Goal: Complete application form: Complete application form

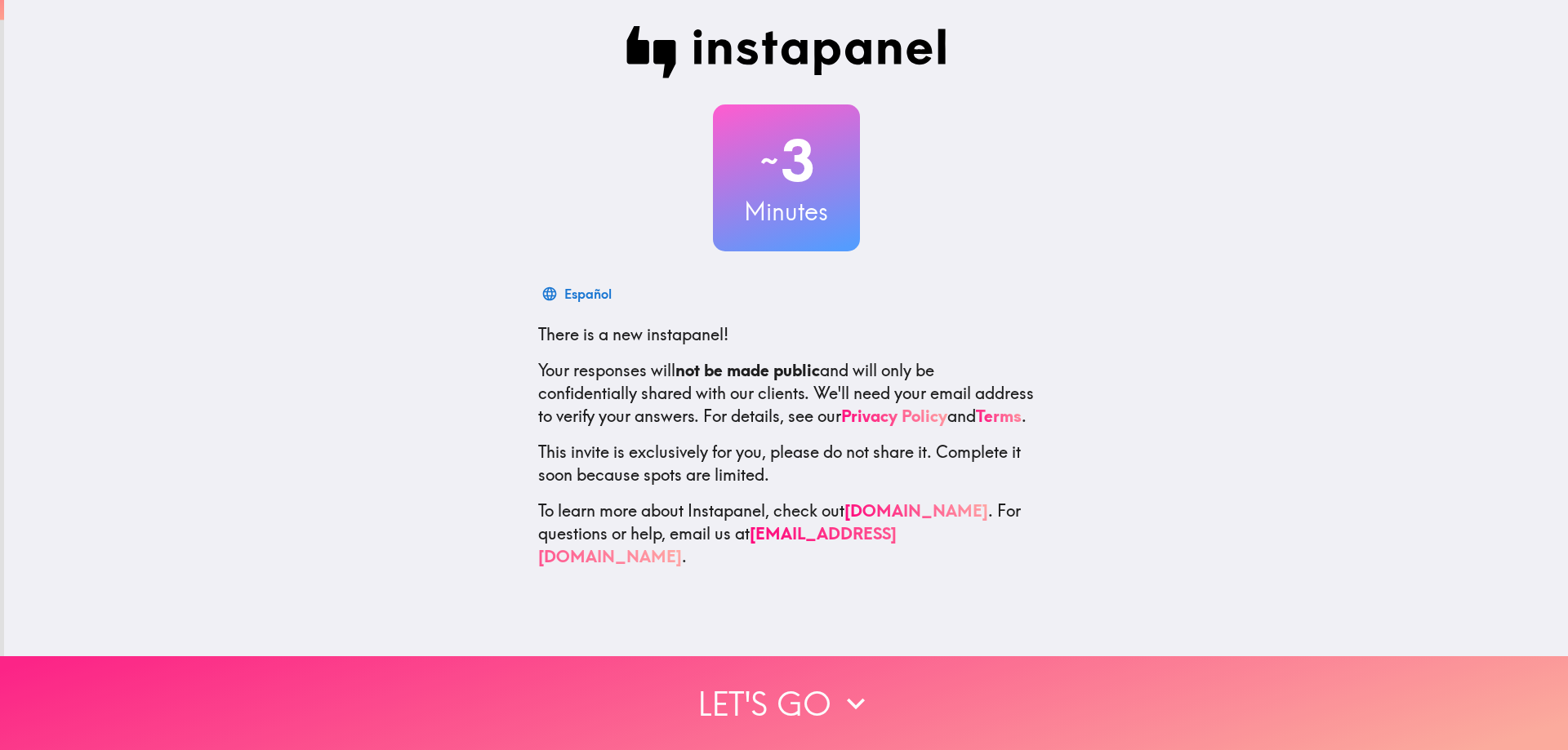
click at [805, 690] on button "Let's go" at bounding box center [784, 703] width 1568 height 94
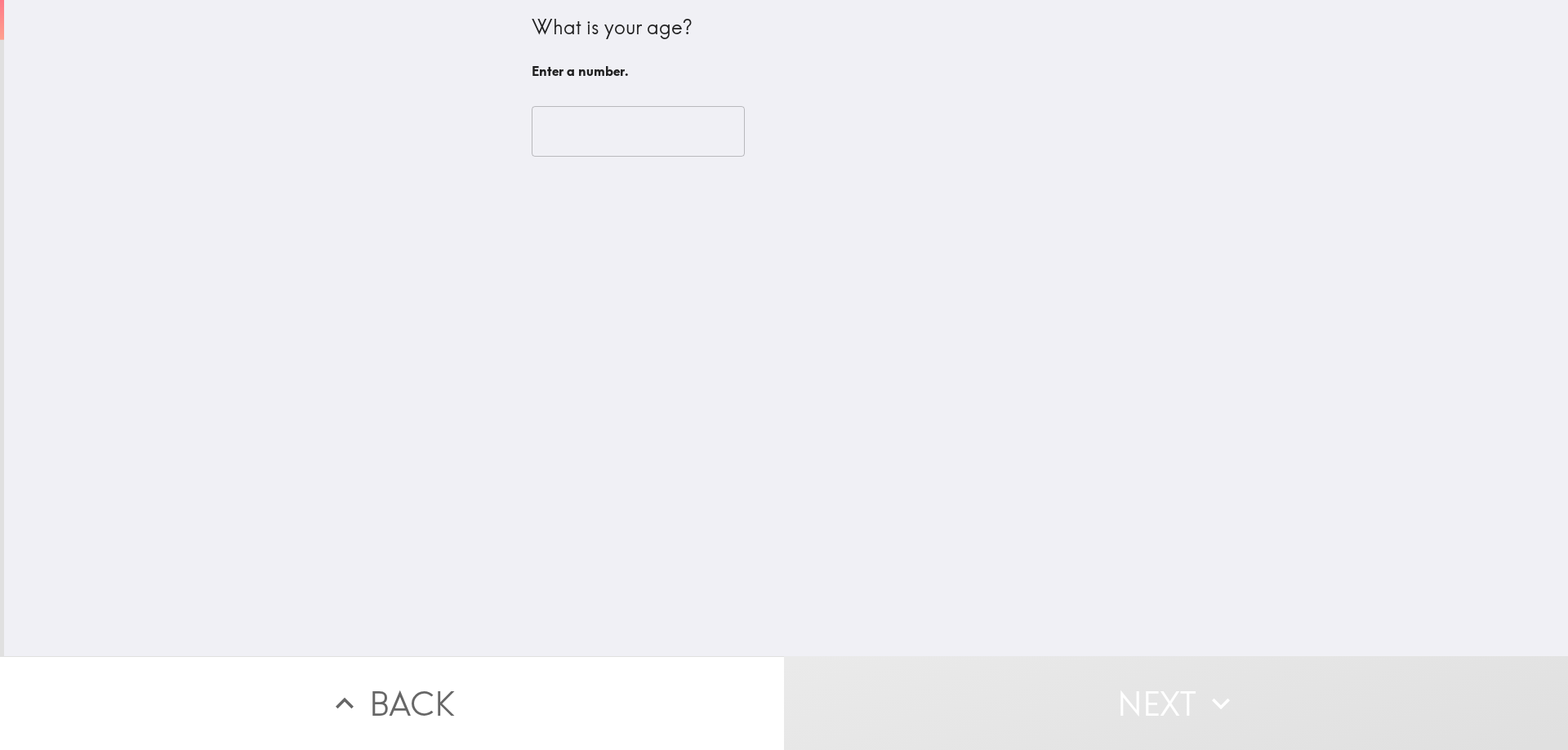
click at [563, 158] on div "​" at bounding box center [786, 131] width 510 height 90
click at [583, 133] on input "number" at bounding box center [638, 131] width 213 height 51
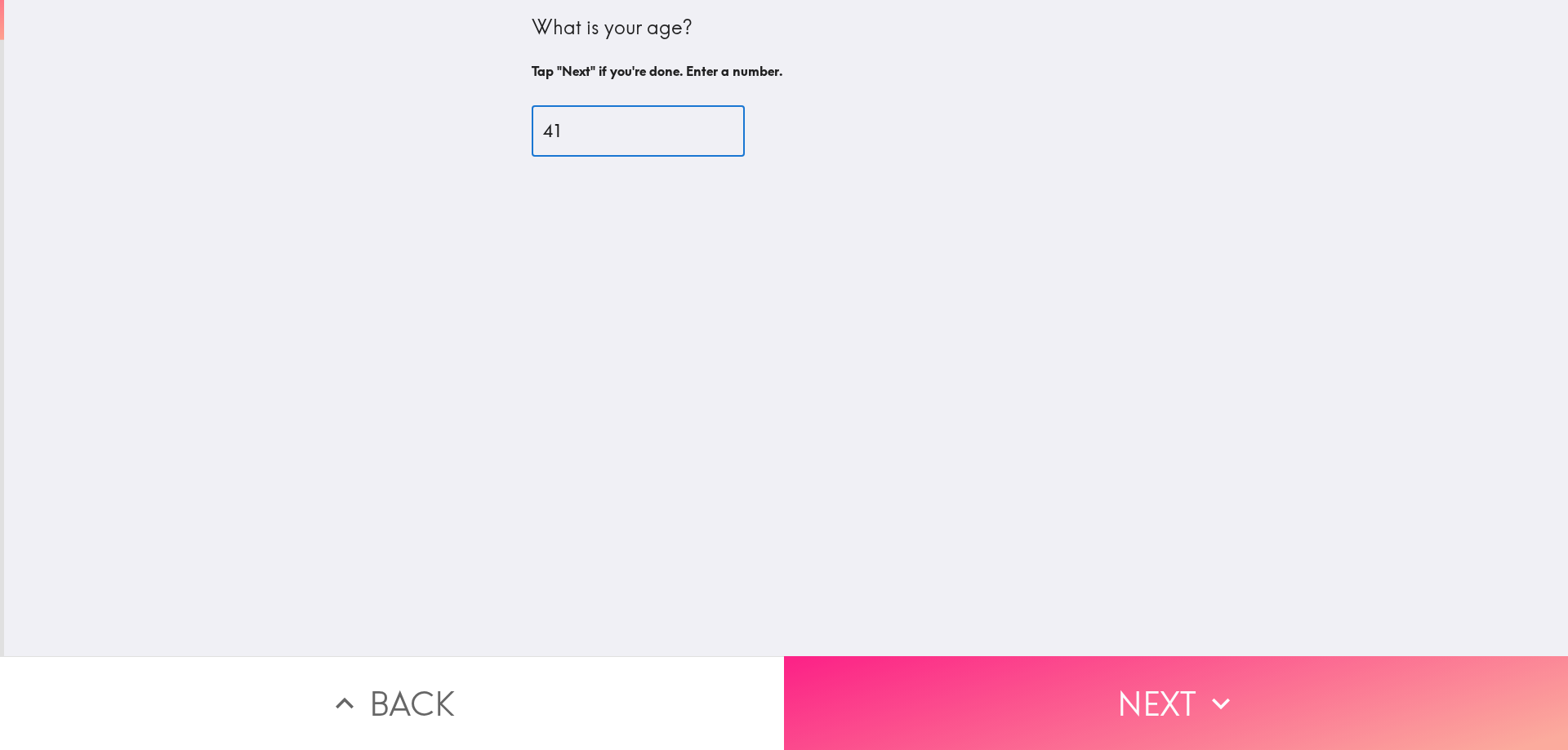
type input "41"
click at [1092, 692] on button "Next" at bounding box center [1176, 703] width 784 height 94
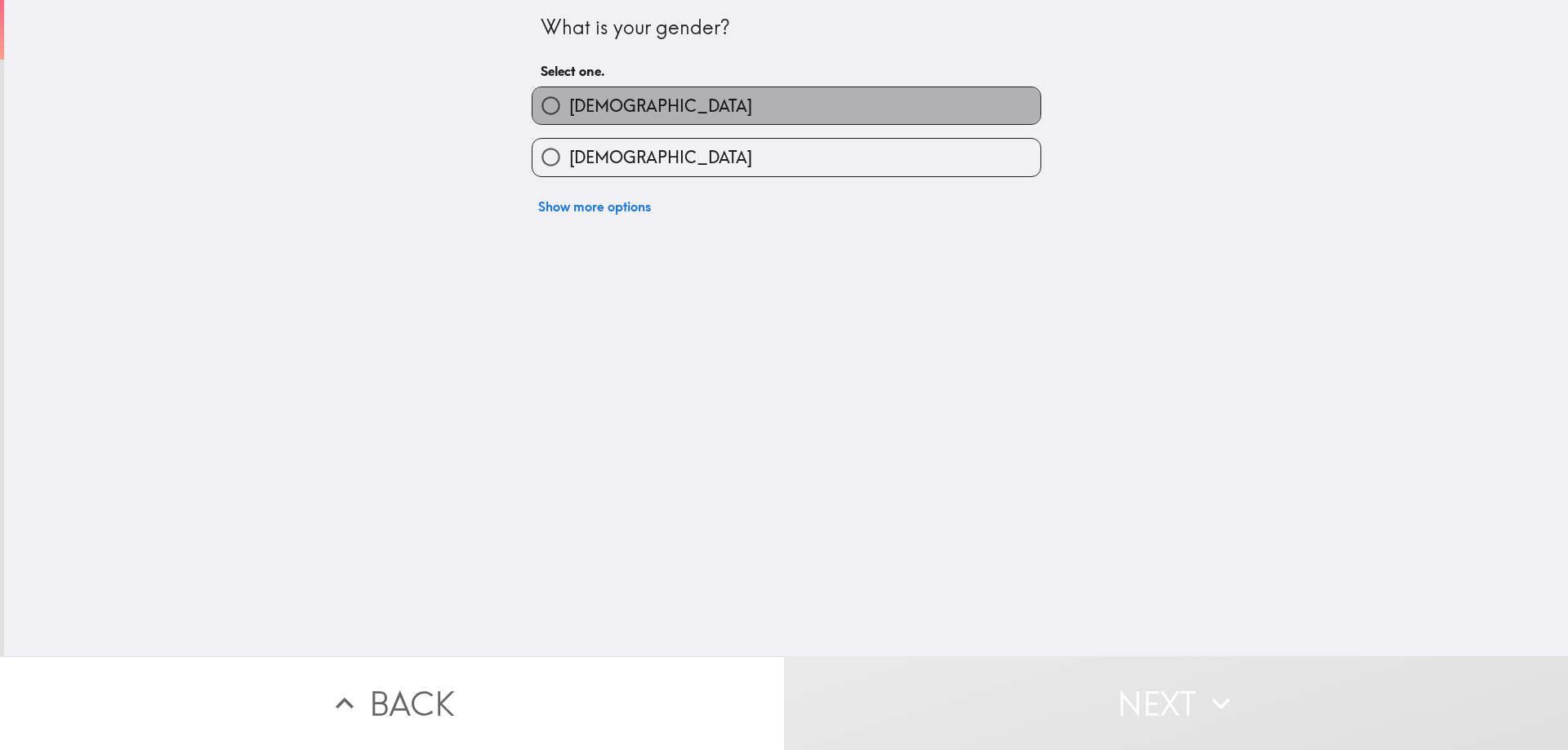
click at [708, 105] on label "[DEMOGRAPHIC_DATA]" at bounding box center [786, 105] width 508 height 37
click at [570, 105] on input "[DEMOGRAPHIC_DATA]" at bounding box center [551, 105] width 37 height 37
radio input "true"
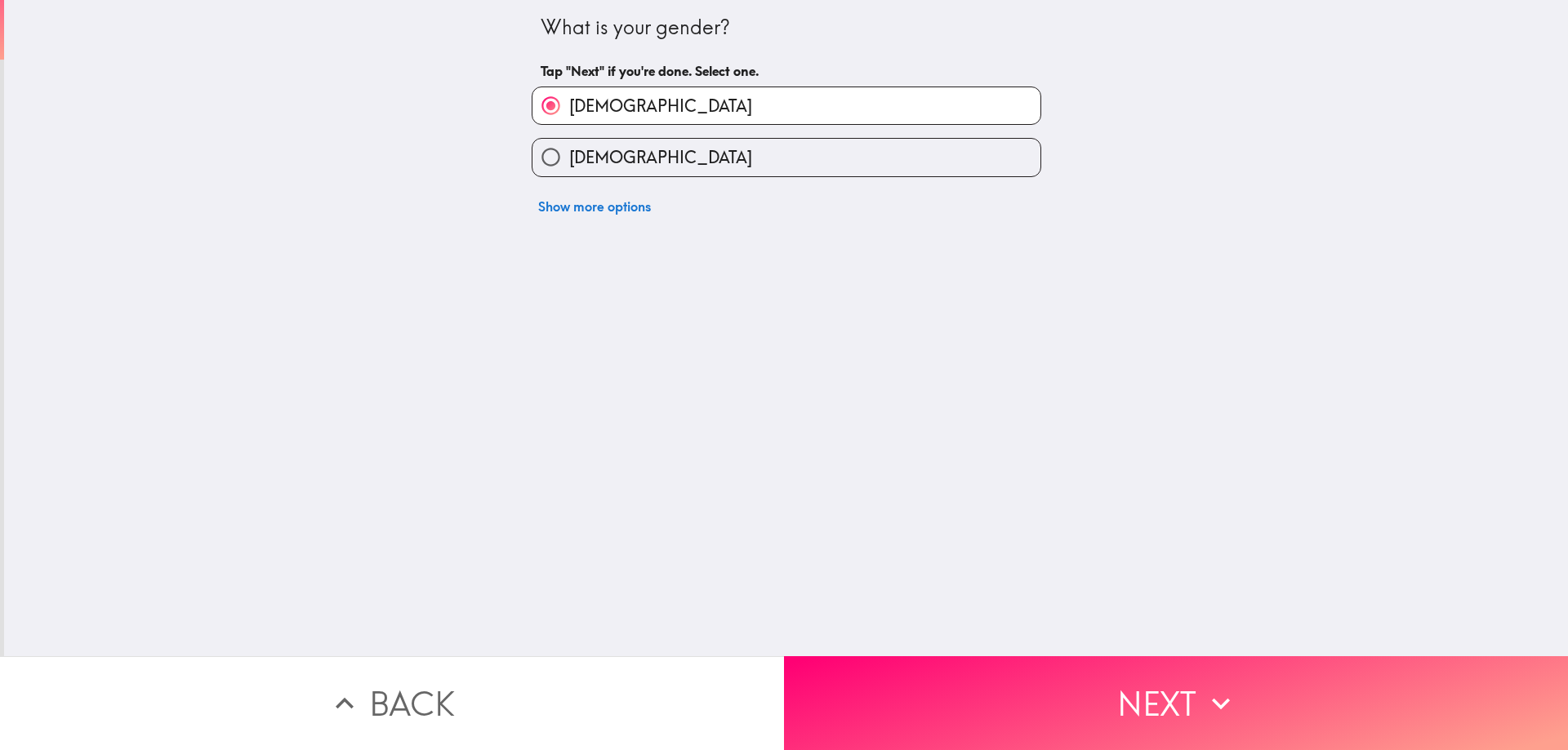
click at [1071, 709] on button "Next" at bounding box center [1176, 703] width 784 height 94
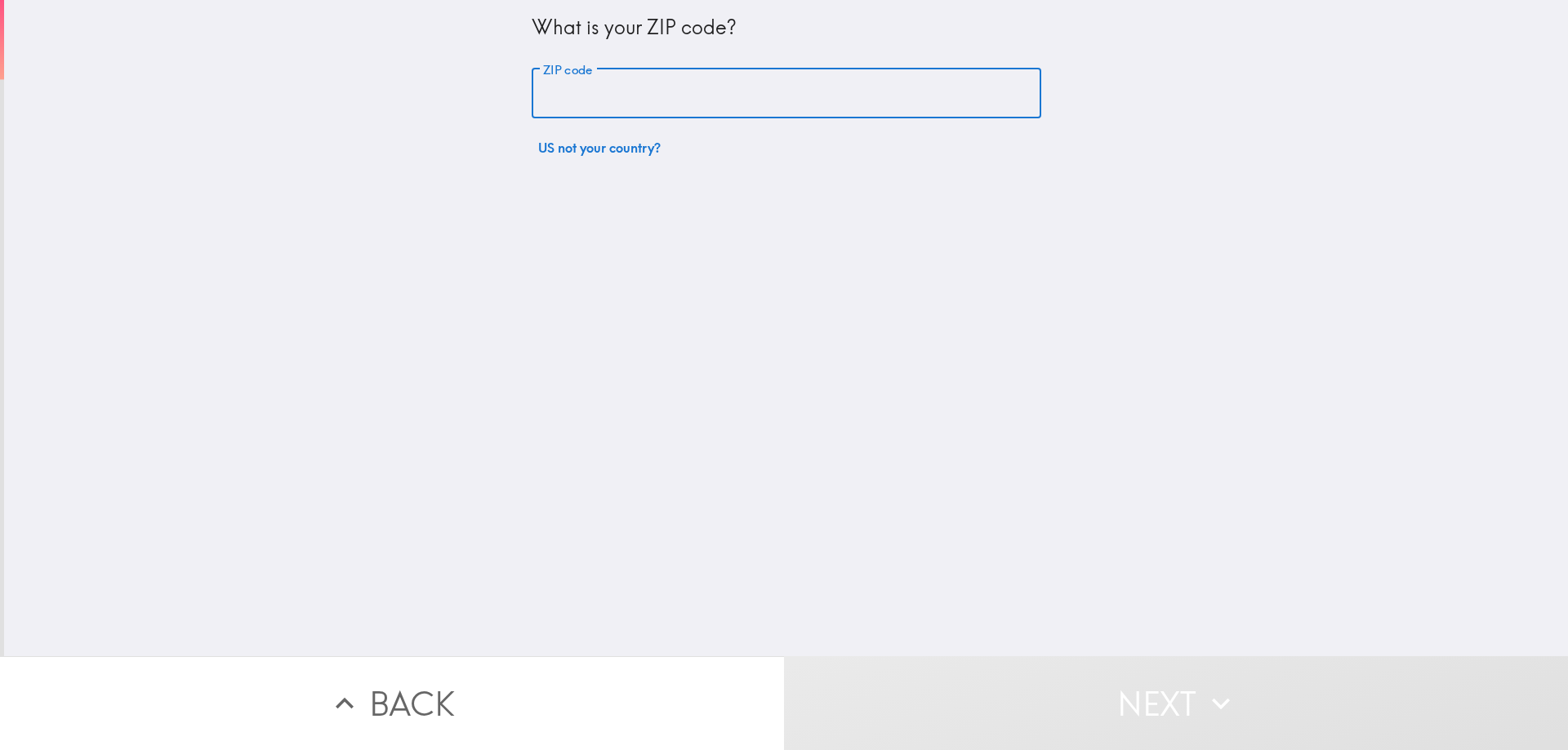
click at [613, 85] on input "ZIP code" at bounding box center [786, 94] width 510 height 51
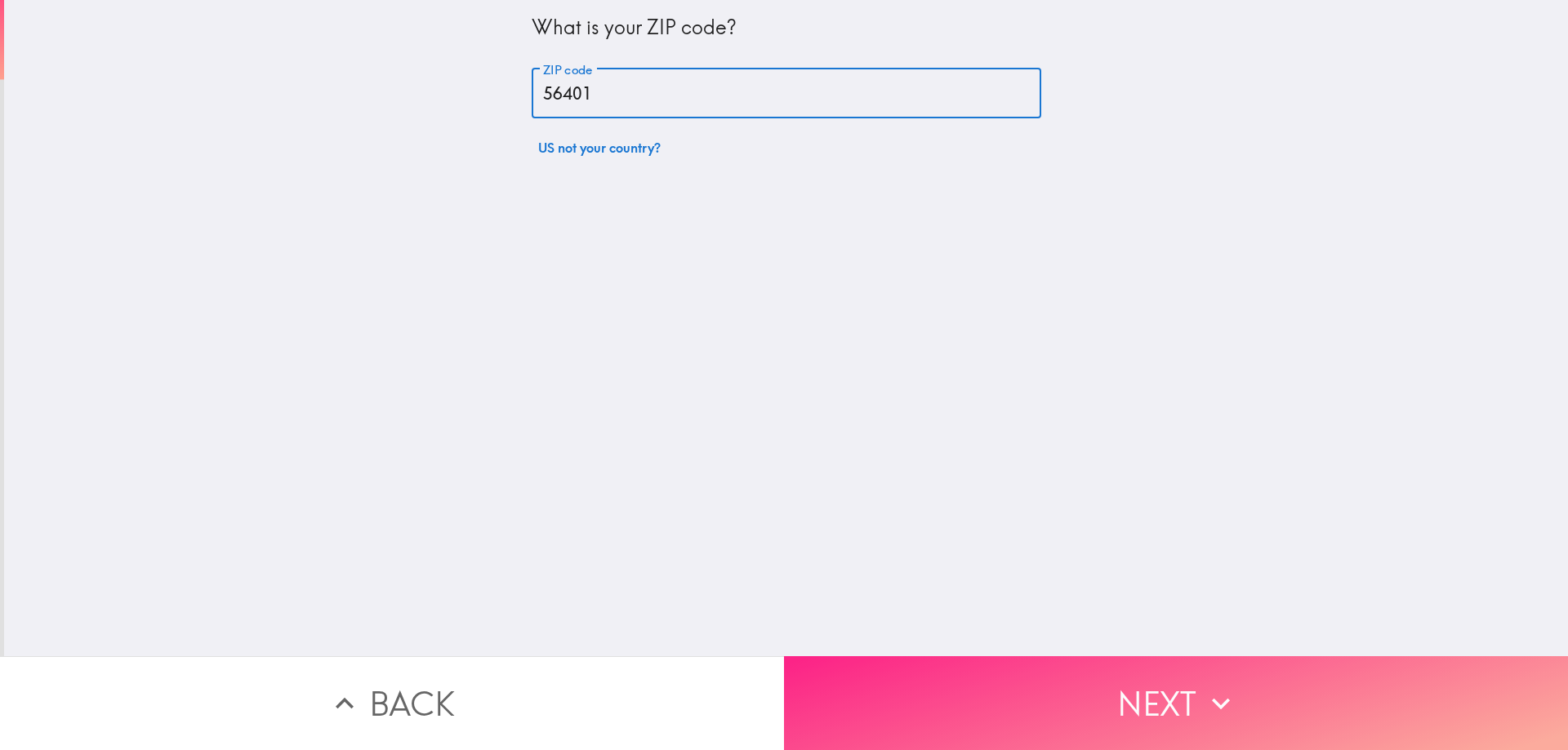
type input "56401"
click at [1064, 659] on button "Next" at bounding box center [1176, 703] width 784 height 94
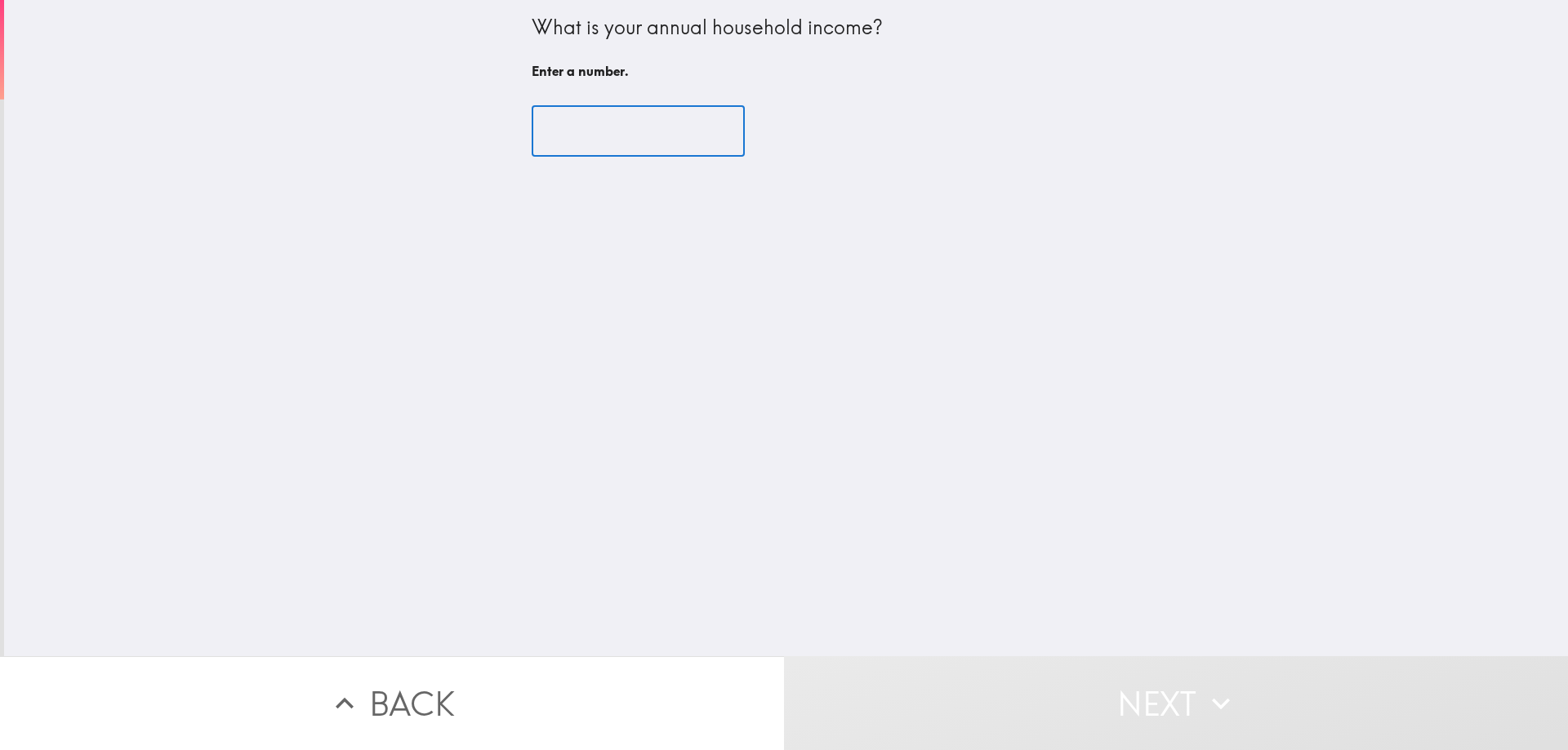
click at [580, 139] on input "number" at bounding box center [638, 131] width 213 height 51
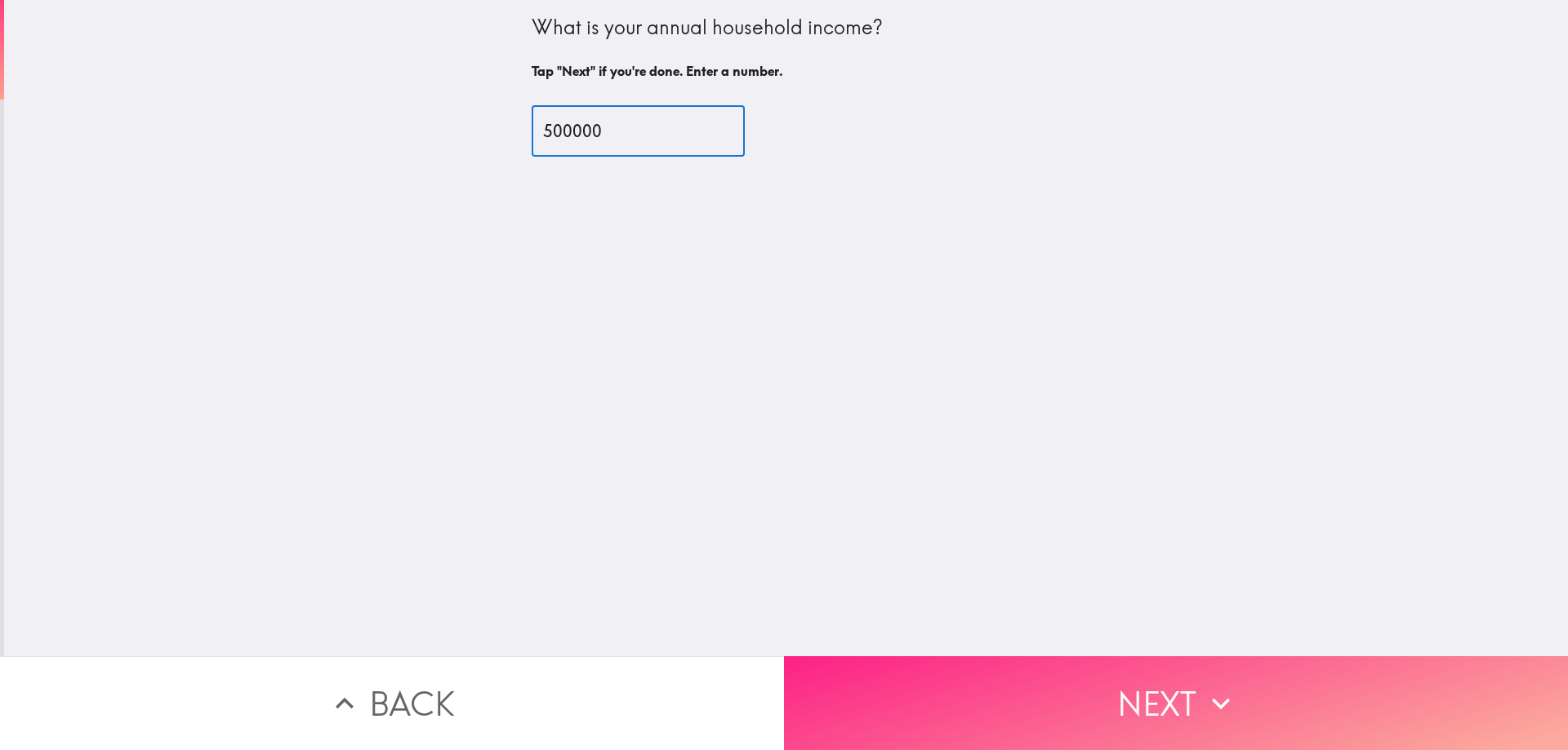
type input "500000"
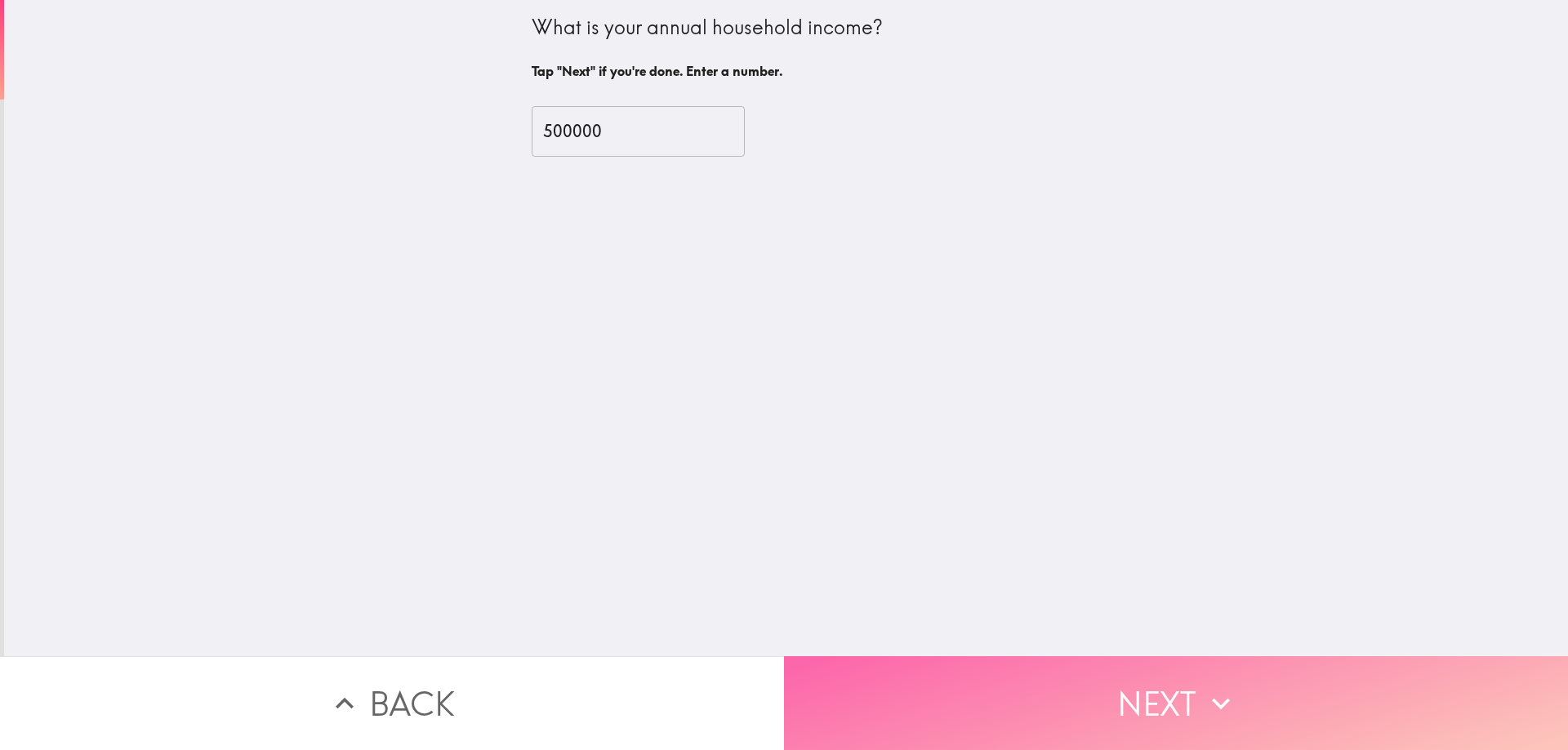
click at [1159, 688] on button "Next" at bounding box center [1176, 703] width 784 height 94
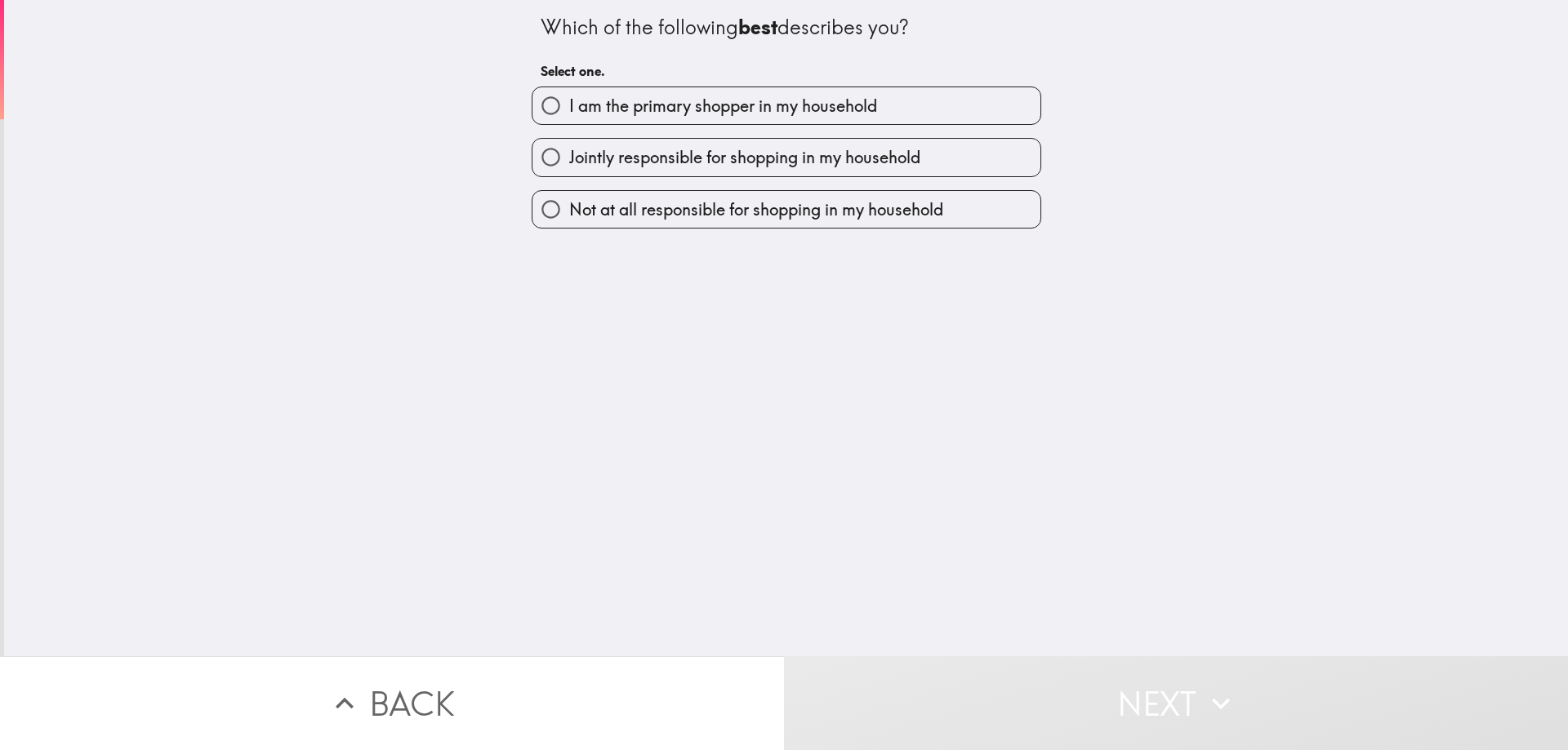
click at [659, 159] on span "Jointly responsible for shopping in my household" at bounding box center [745, 158] width 351 height 23
click at [570, 159] on input "Jointly responsible for shopping in my household" at bounding box center [551, 157] width 37 height 37
radio input "true"
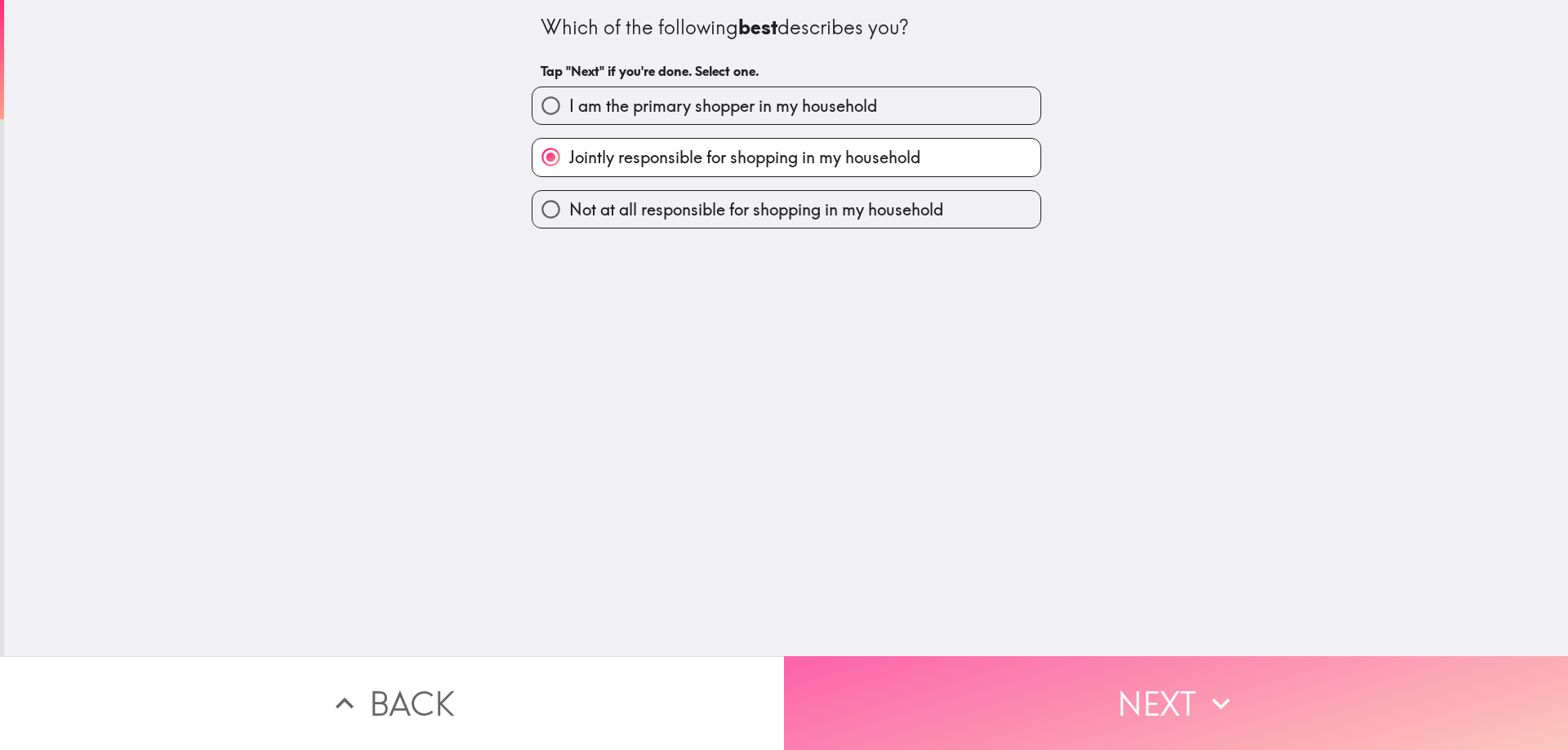
click at [1057, 682] on button "Next" at bounding box center [1176, 703] width 784 height 94
